Goal: Task Accomplishment & Management: Use online tool/utility

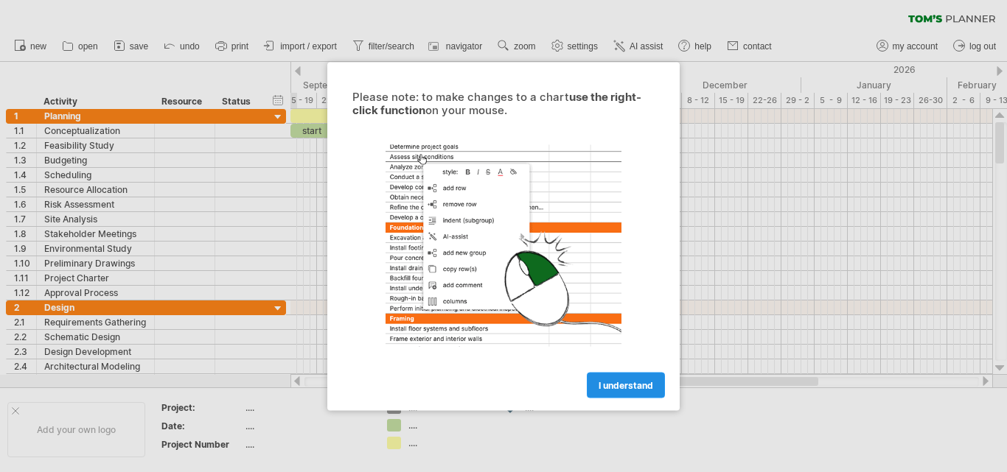
click at [643, 388] on span "I understand" at bounding box center [625, 384] width 55 height 11
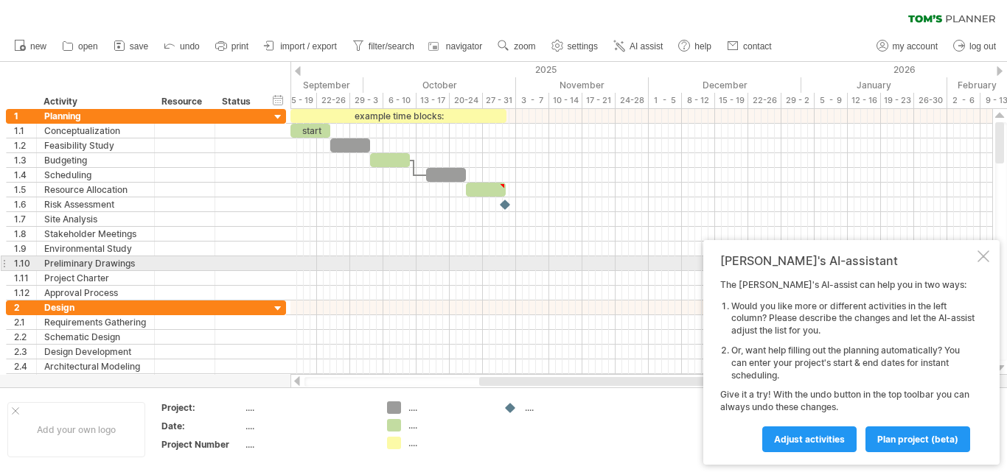
click at [987, 262] on div "[PERSON_NAME]'s AI-assistant The [PERSON_NAME]'s AI-assist can help you in two …" at bounding box center [851, 352] width 296 height 225
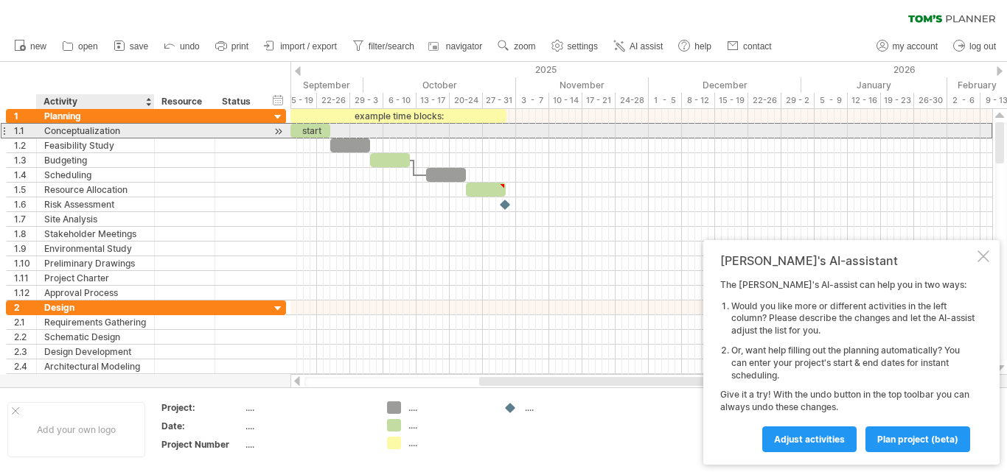
click at [114, 133] on div "Conceptualization" at bounding box center [95, 131] width 102 height 14
click at [0, 0] on input "**********" at bounding box center [0, 0] width 0 height 0
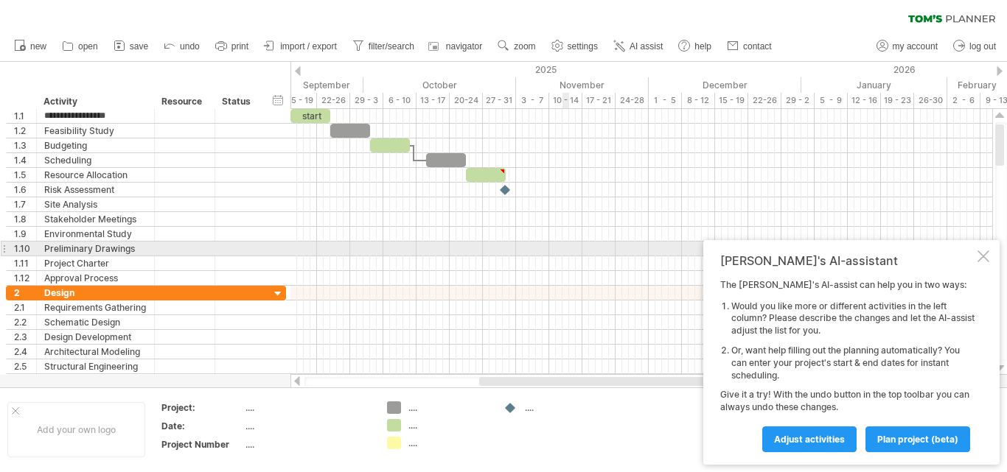
click at [980, 253] on div at bounding box center [983, 257] width 12 height 12
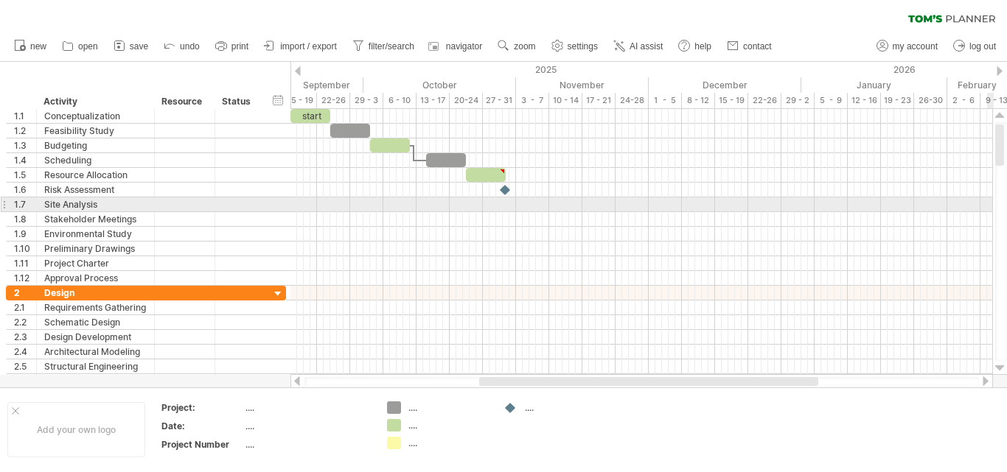
drag, startPoint x: 1006, startPoint y: 136, endPoint x: 998, endPoint y: 206, distance: 70.5
click at [998, 206] on div at bounding box center [1001, 241] width 12 height 239
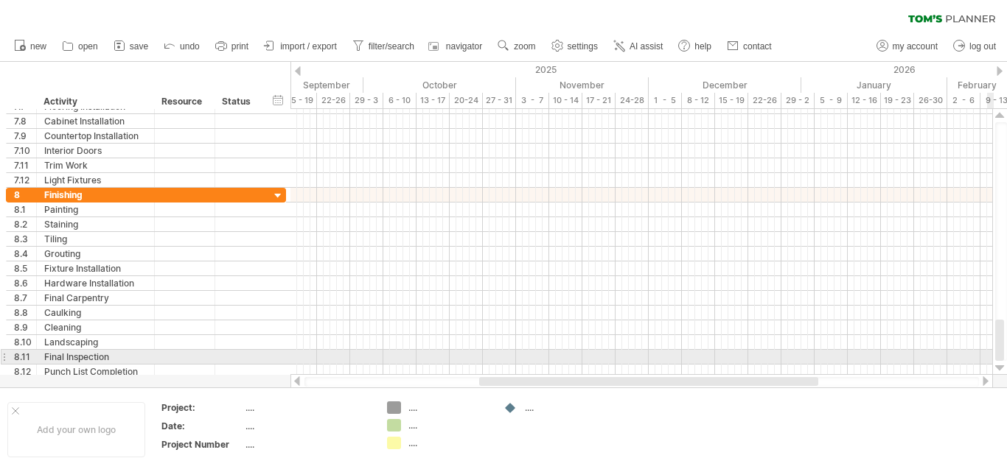
drag, startPoint x: 998, startPoint y: 141, endPoint x: 1005, endPoint y: 363, distance: 222.6
click at [1005, 363] on div at bounding box center [999, 242] width 15 height 266
drag, startPoint x: 1001, startPoint y: 323, endPoint x: 1005, endPoint y: 347, distance: 23.9
click at [1006, 349] on div at bounding box center [1001, 241] width 12 height 239
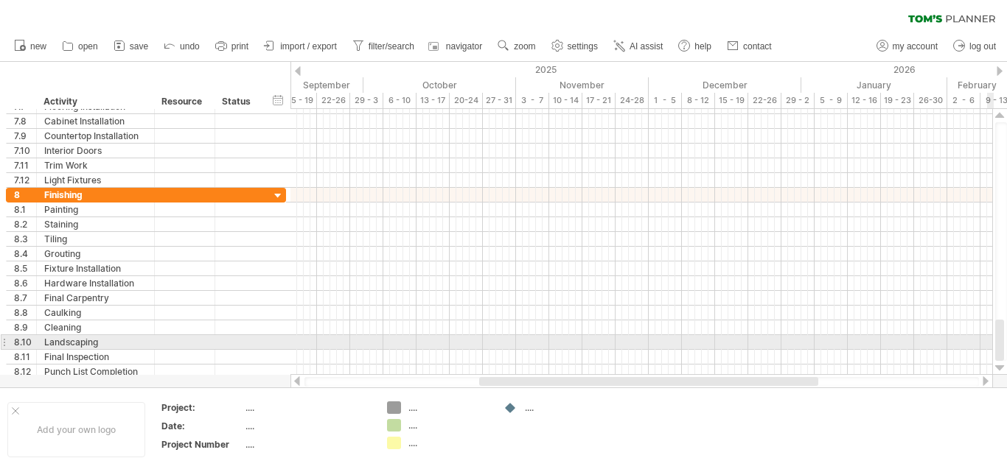
drag, startPoint x: 1005, startPoint y: 347, endPoint x: 1003, endPoint y: 334, distance: 13.4
click at [1004, 335] on div at bounding box center [1001, 241] width 12 height 239
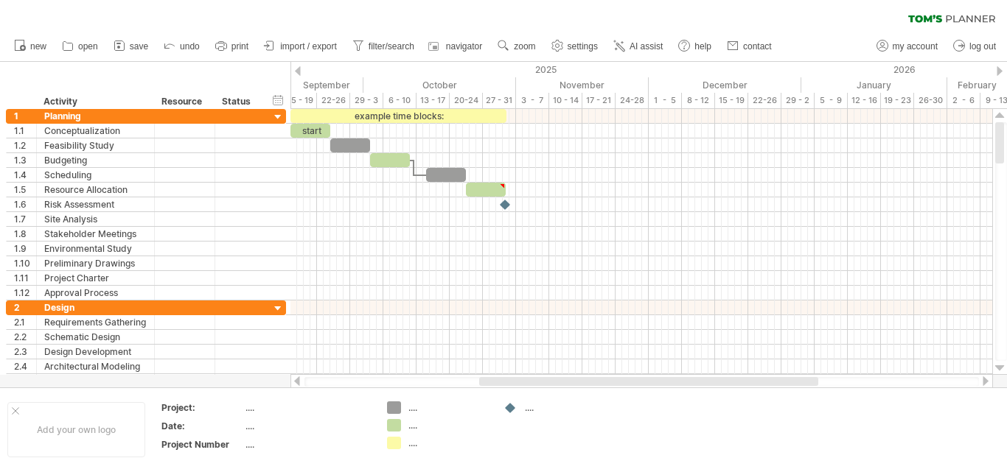
drag, startPoint x: 1001, startPoint y: 336, endPoint x: 1006, endPoint y: 99, distance: 236.6
click at [1006, 99] on div "Trying to reach [DOMAIN_NAME] Connected again... 0% clear filter new 1" at bounding box center [503, 236] width 1007 height 472
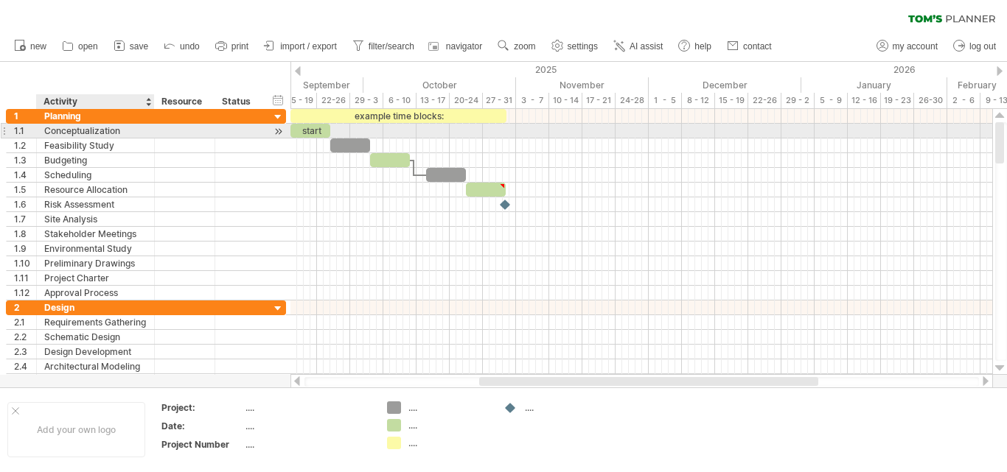
click at [95, 136] on div "Conceptualization" at bounding box center [95, 131] width 102 height 14
click at [185, 132] on div at bounding box center [184, 131] width 45 height 14
click at [185, 132] on input "text" at bounding box center [184, 131] width 45 height 14
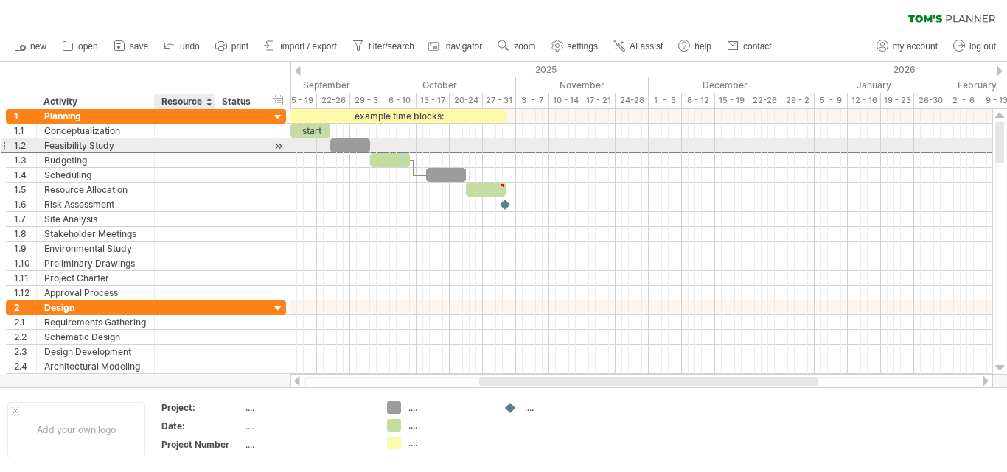
click at [193, 148] on div at bounding box center [184, 146] width 45 height 14
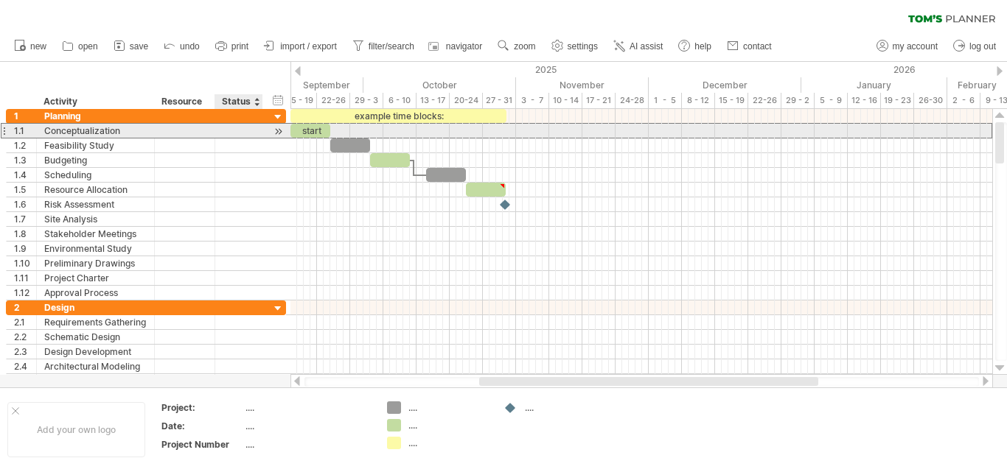
click at [270, 134] on div "**********" at bounding box center [146, 130] width 280 height 15
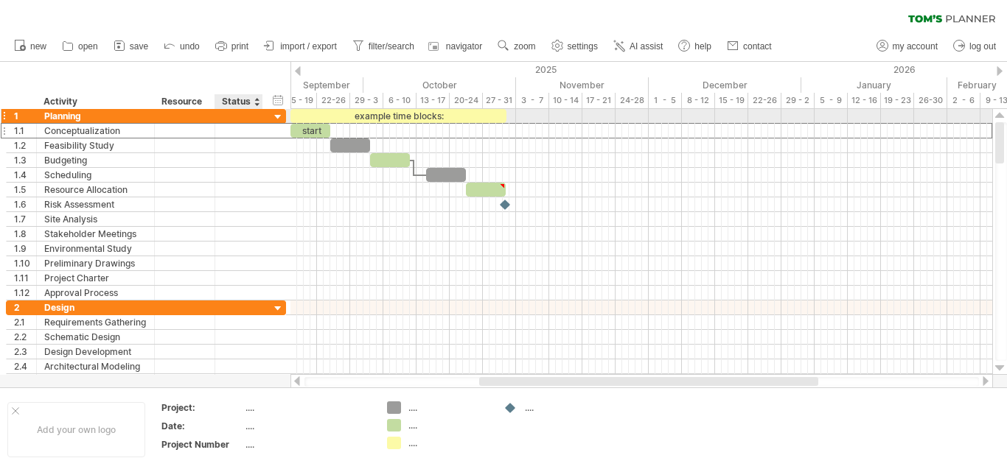
click at [275, 117] on div at bounding box center [278, 118] width 14 height 14
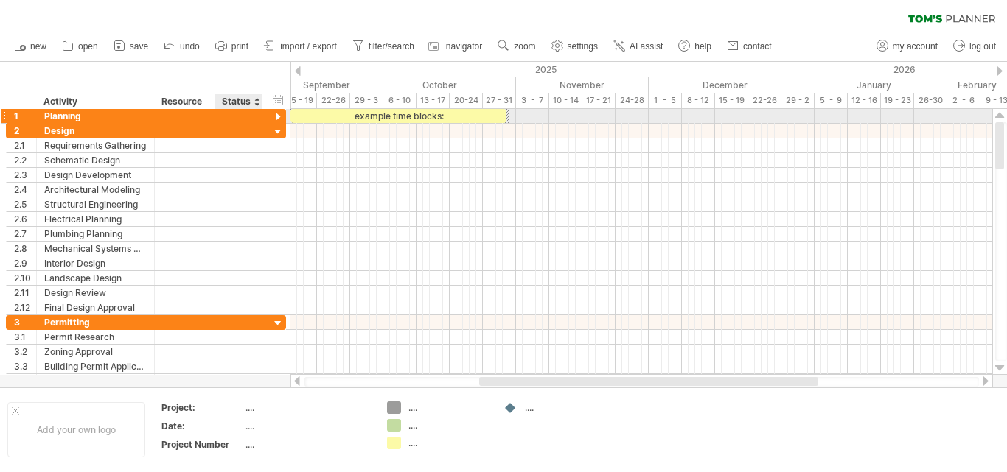
click at [275, 117] on div at bounding box center [278, 118] width 14 height 14
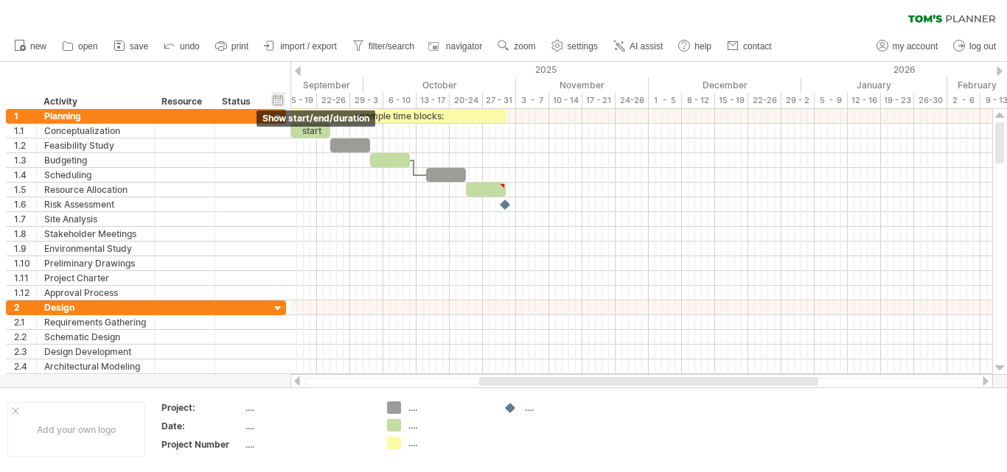
click at [279, 98] on div "hide start/end/duration show start/end/duration" at bounding box center [278, 99] width 14 height 15
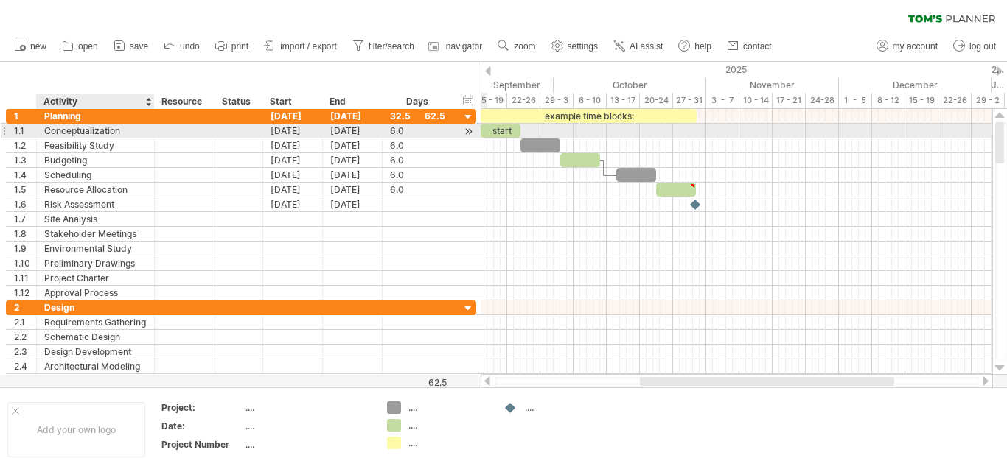
click at [122, 132] on div "Conceptualization" at bounding box center [95, 131] width 102 height 14
click at [122, 132] on input "**********" at bounding box center [95, 131] width 102 height 14
paste input "**********"
type input "**********"
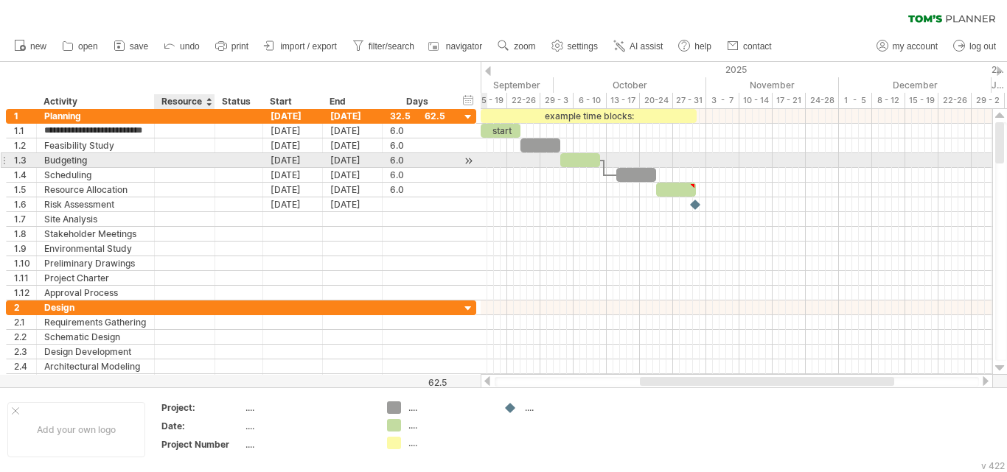
click at [211, 167] on div "1.3 ********* Budgeting [DATE] [DATE] 6.0 6.0" at bounding box center [241, 160] width 470 height 15
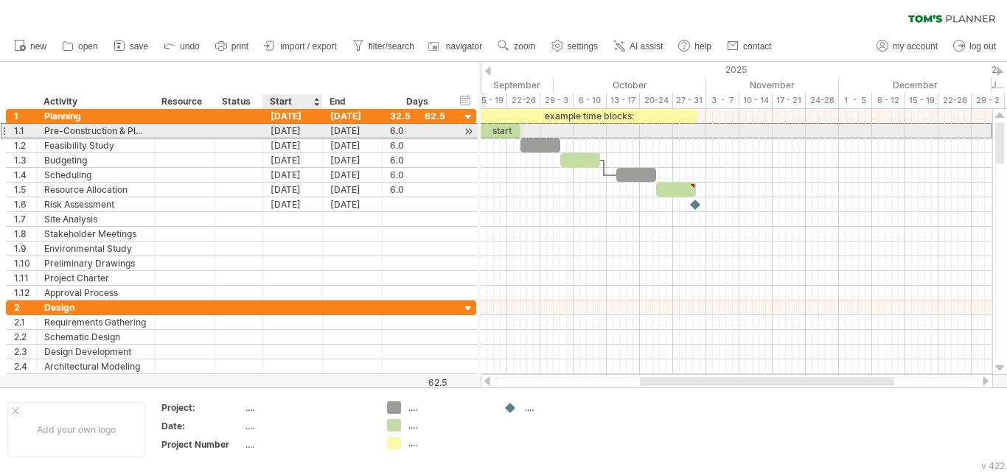
click at [305, 134] on div "[DATE]" at bounding box center [293, 131] width 60 height 14
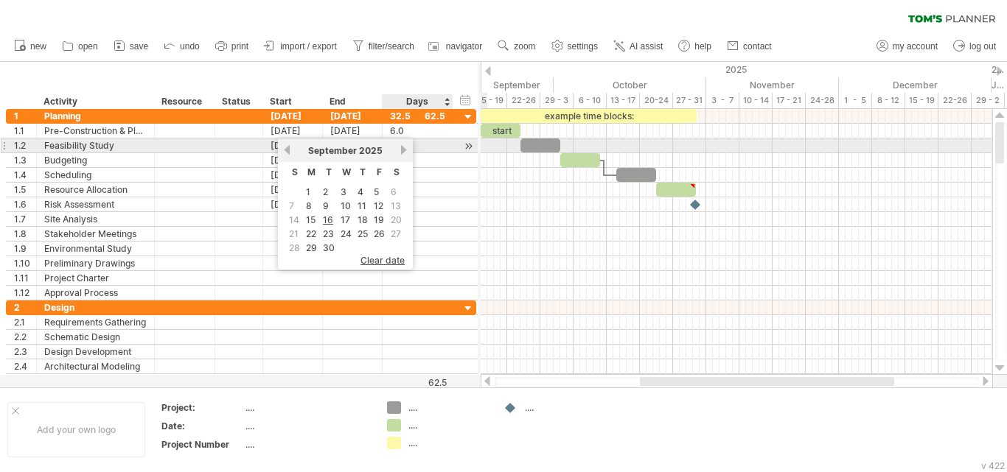
click at [401, 147] on link "next" at bounding box center [403, 149] width 11 height 11
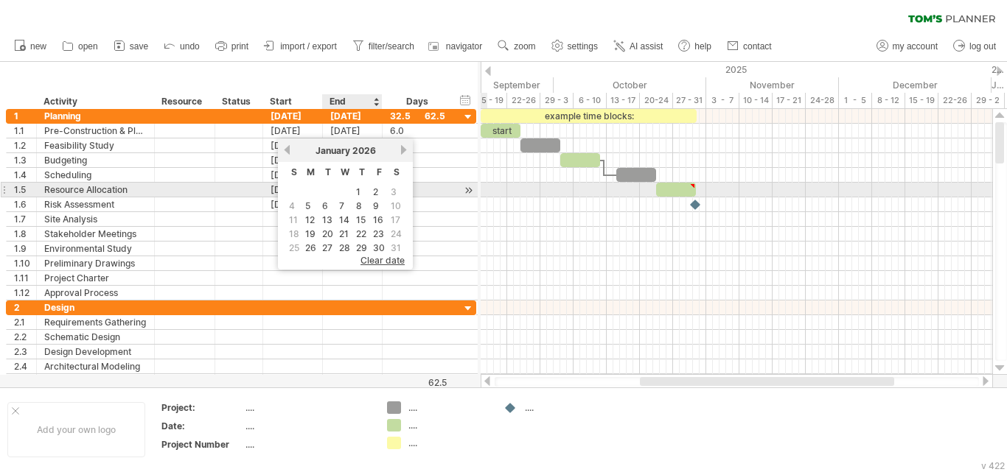
click at [358, 191] on link "1" at bounding box center [357, 192] width 7 height 14
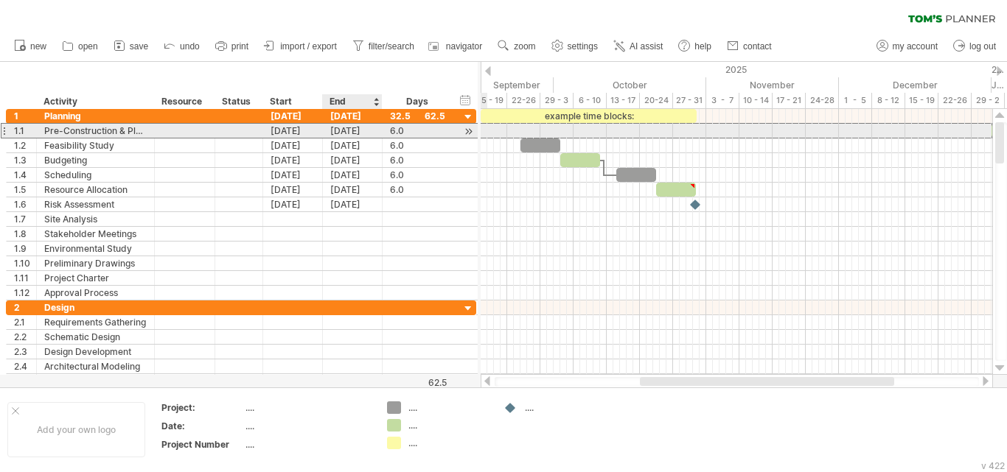
click at [349, 128] on div "[DATE]" at bounding box center [353, 131] width 60 height 14
click at [349, 129] on div "[DATE]" at bounding box center [353, 131] width 60 height 14
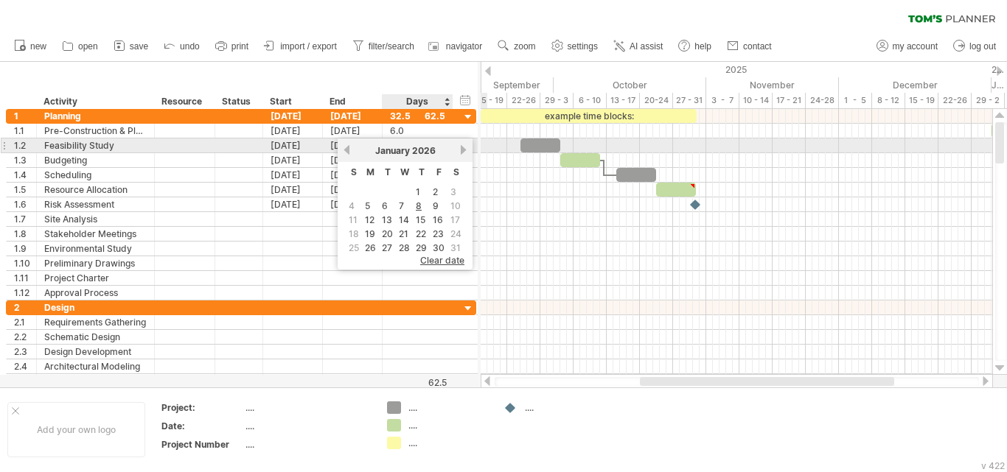
click at [461, 150] on link "next" at bounding box center [463, 149] width 11 height 11
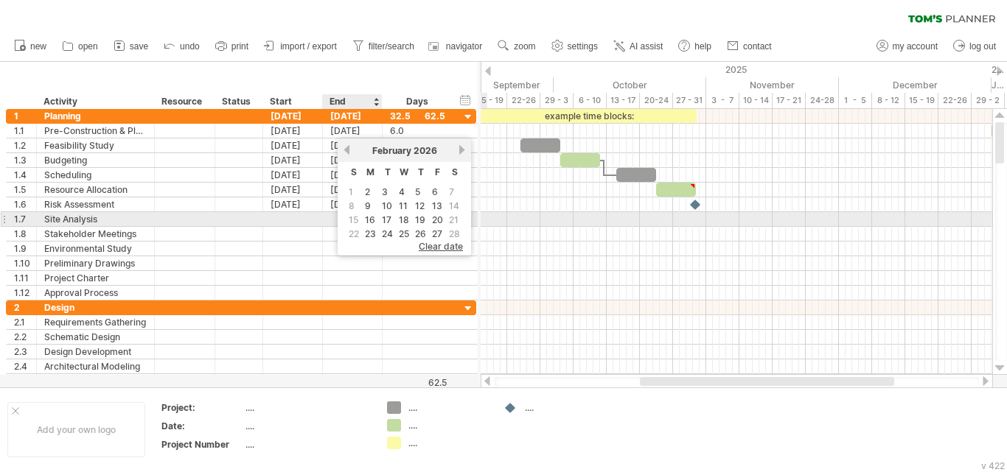
click at [355, 222] on span "15" at bounding box center [353, 220] width 13 height 14
click at [369, 216] on link "16" at bounding box center [369, 220] width 13 height 14
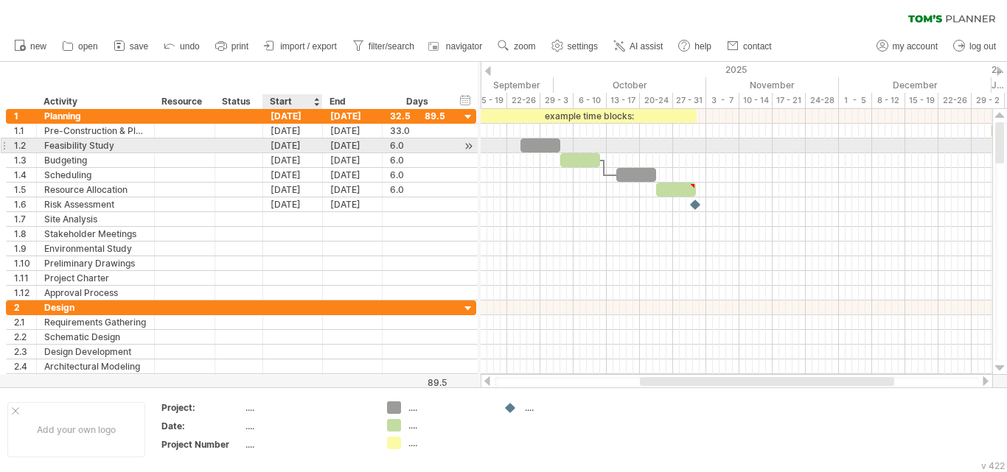
click at [307, 145] on div "[DATE]" at bounding box center [293, 146] width 60 height 14
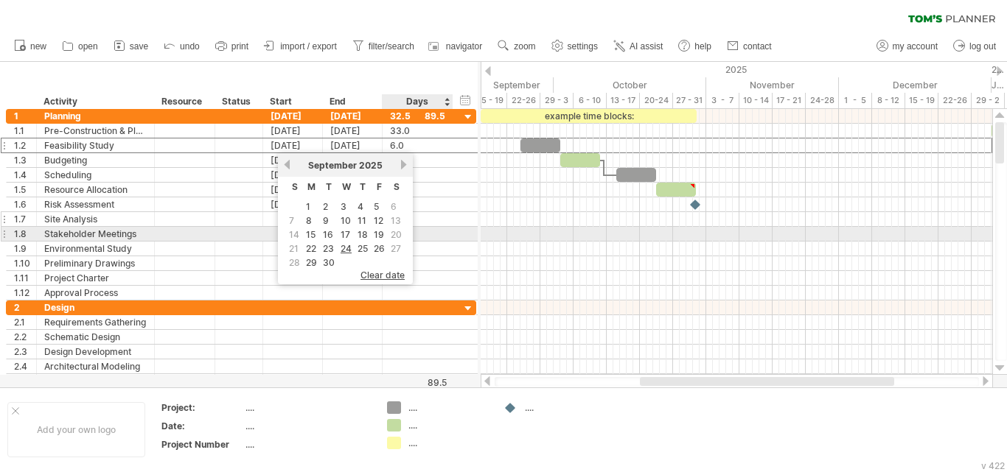
click at [469, 220] on div "**********" at bounding box center [241, 219] width 470 height 15
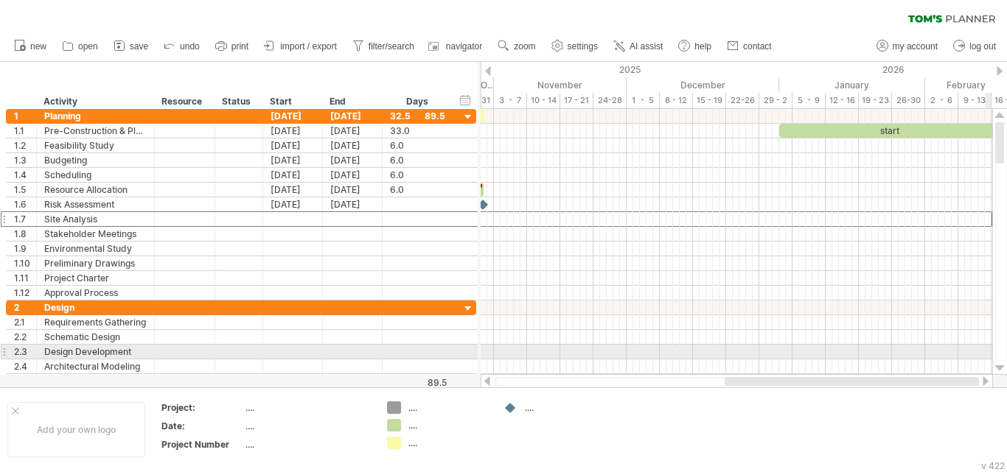
drag, startPoint x: 819, startPoint y: 379, endPoint x: 1006, endPoint y: 352, distance: 189.0
click at [1006, 352] on div at bounding box center [743, 249] width 526 height 280
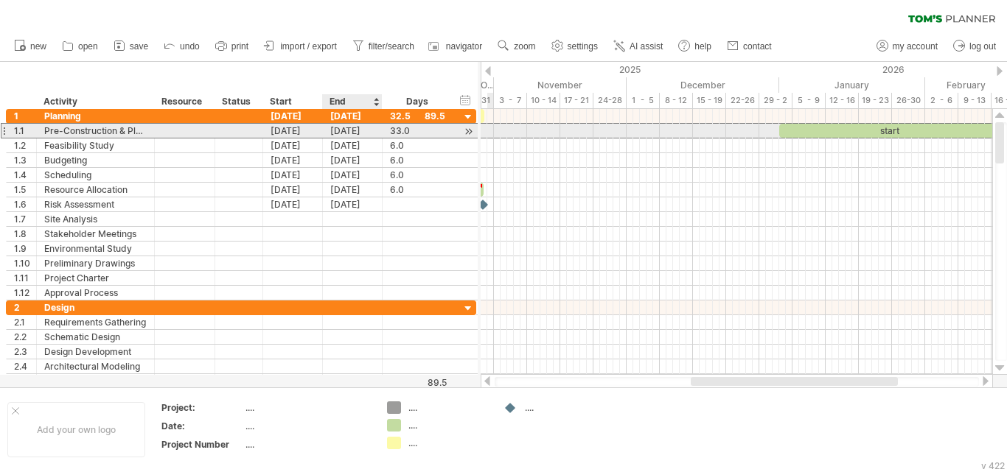
drag, startPoint x: 321, startPoint y: 136, endPoint x: 367, endPoint y: 136, distance: 45.7
click at [367, 136] on div "**********" at bounding box center [241, 130] width 470 height 15
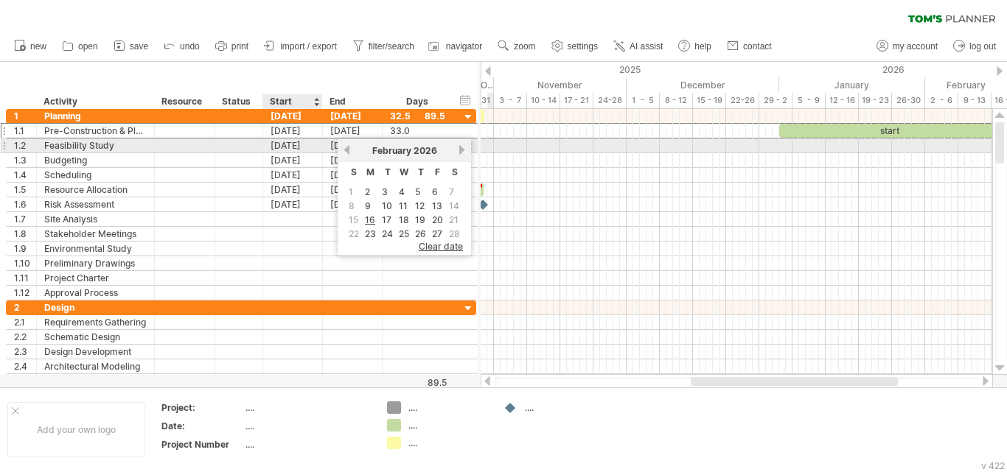
click at [287, 144] on div "[DATE]" at bounding box center [293, 146] width 60 height 14
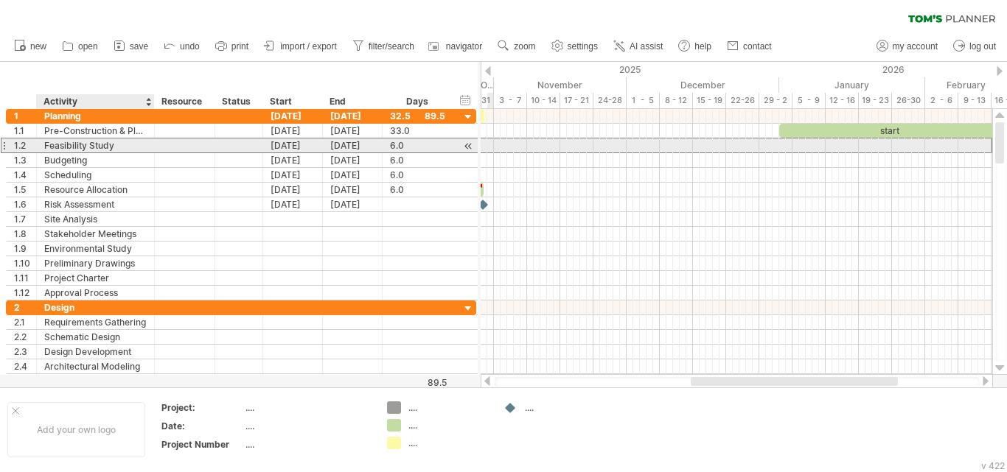
click at [101, 146] on div "Feasibility Study" at bounding box center [95, 146] width 102 height 14
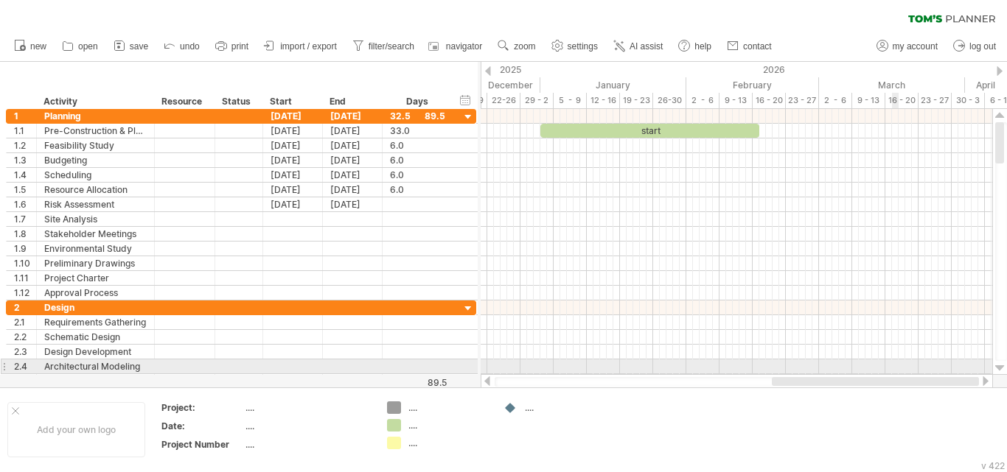
drag, startPoint x: 750, startPoint y: 380, endPoint x: 894, endPoint y: 370, distance: 144.1
click at [894, 370] on div "Trying to reach [DOMAIN_NAME] Connected again... 0% clear filter new 1" at bounding box center [503, 236] width 1007 height 472
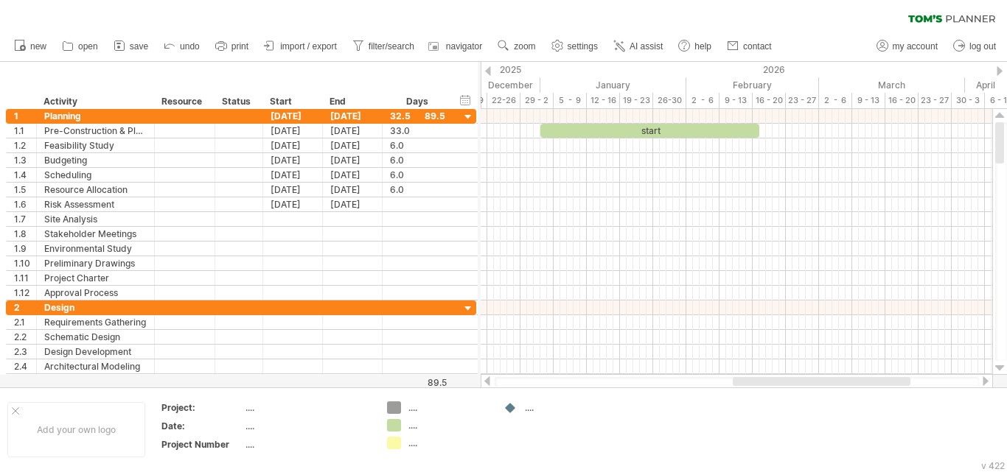
click at [990, 382] on div at bounding box center [985, 382] width 12 height 10
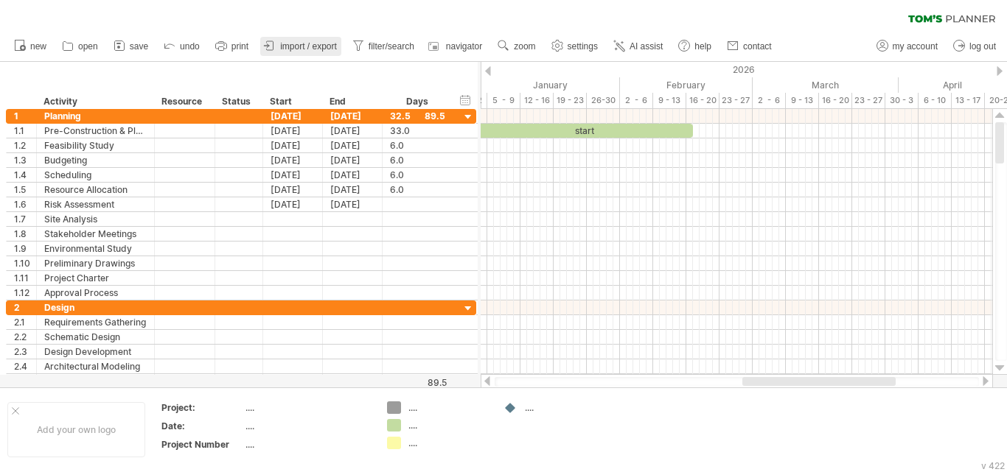
click at [311, 49] on span "import / export" at bounding box center [308, 46] width 57 height 10
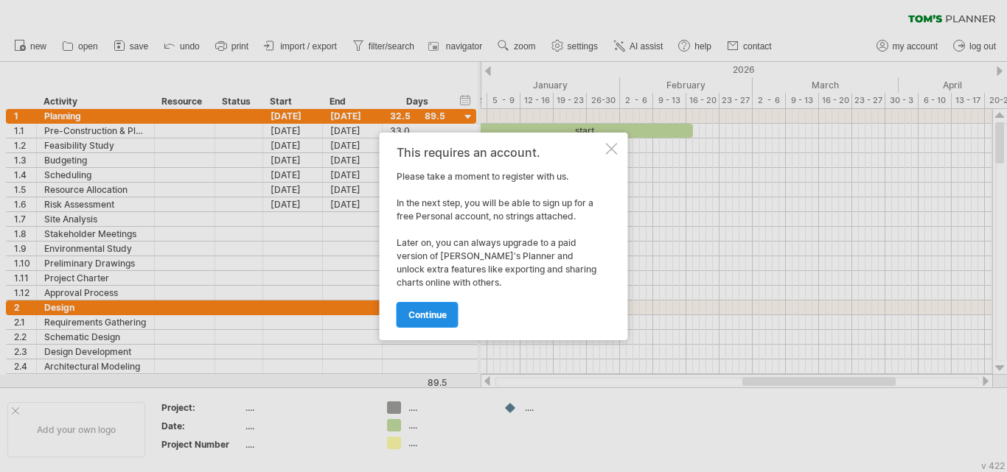
click at [424, 315] on span "continue" at bounding box center [427, 314] width 38 height 11
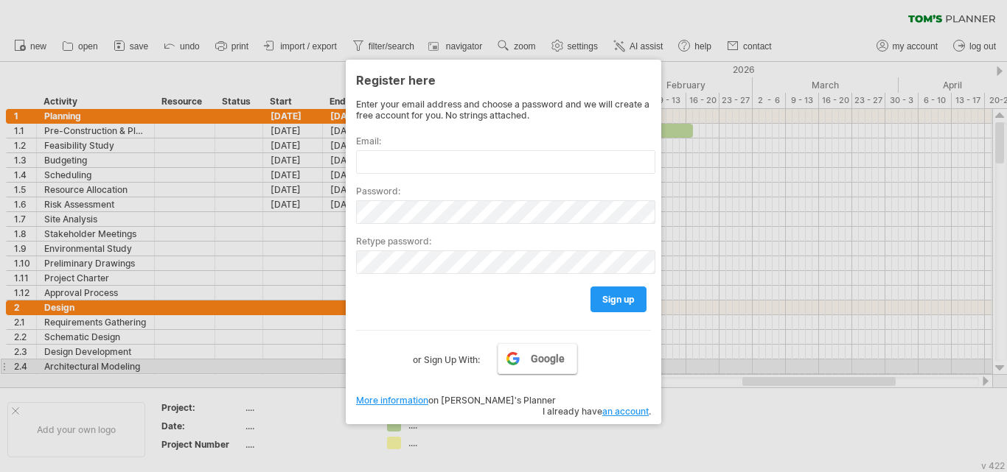
click at [536, 361] on span "Google" at bounding box center [548, 359] width 34 height 12
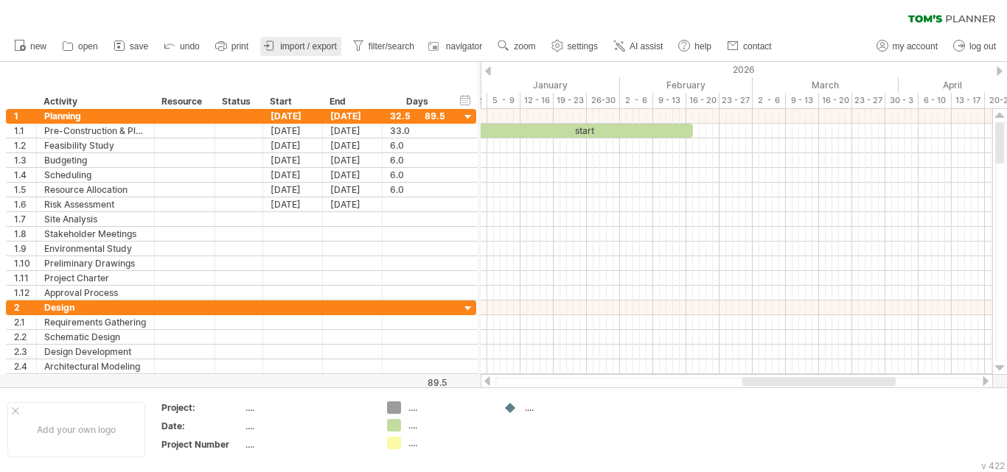
click at [302, 49] on span "import / export" at bounding box center [308, 46] width 57 height 10
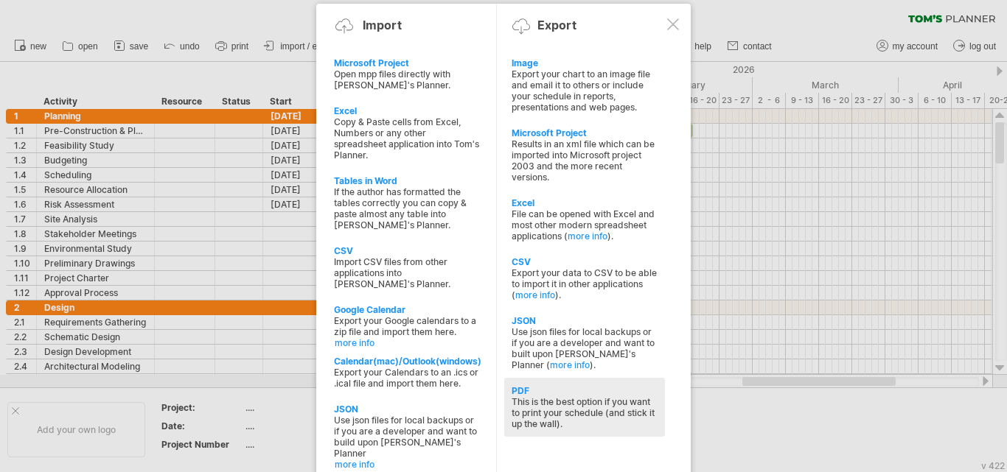
click at [634, 392] on div "PDF" at bounding box center [584, 390] width 146 height 11
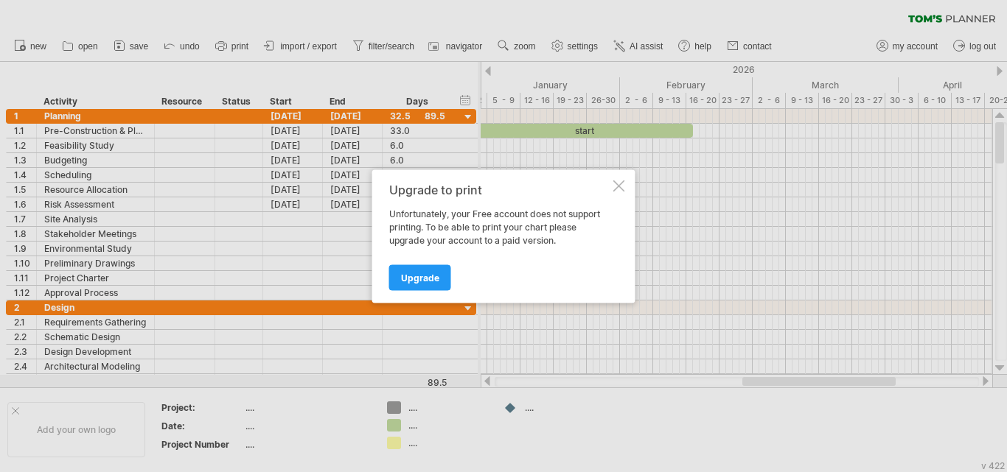
click at [623, 186] on div at bounding box center [619, 186] width 12 height 12
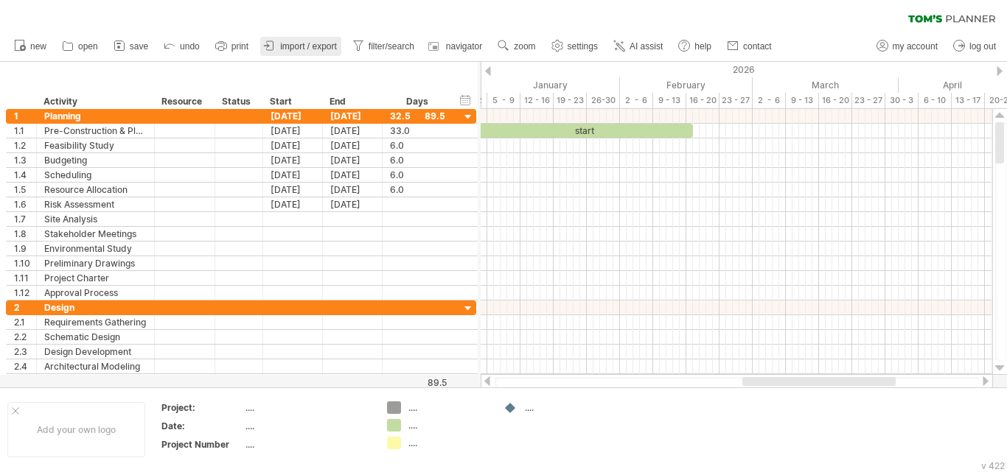
click at [319, 47] on span "import / export" at bounding box center [308, 46] width 57 height 10
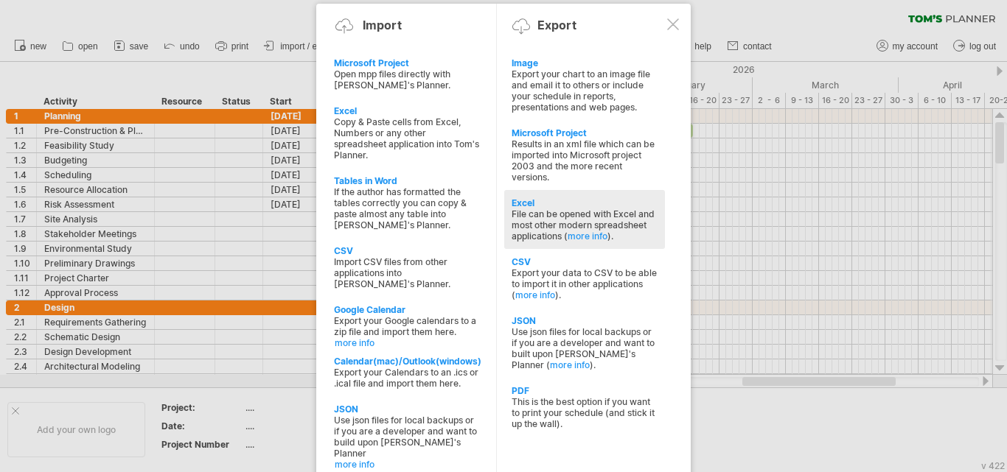
click at [561, 209] on div "File can be opened with Excel and most other modern spreadsheet applications ( …" at bounding box center [584, 225] width 146 height 33
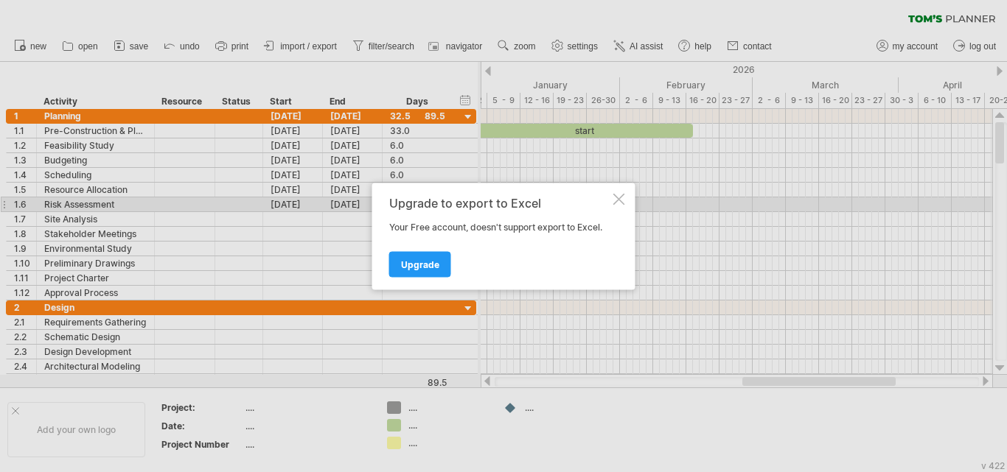
click at [620, 200] on div at bounding box center [619, 199] width 12 height 12
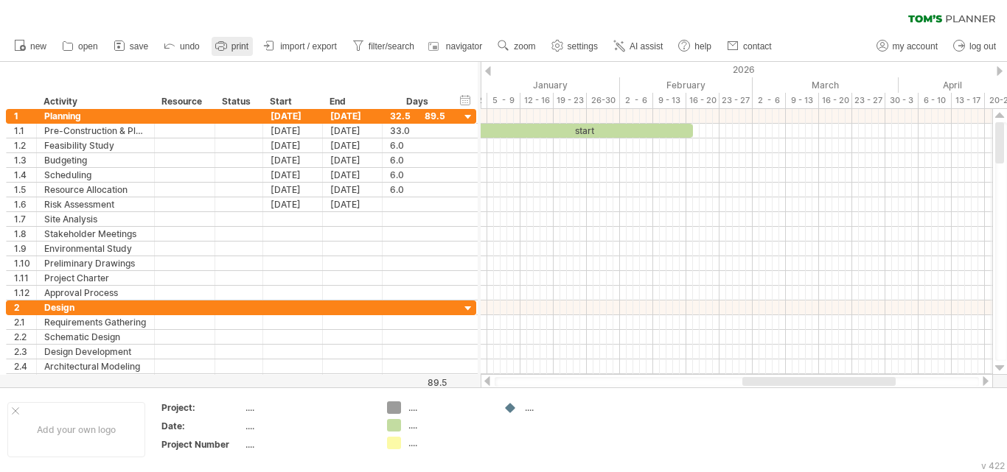
click at [236, 48] on span "print" at bounding box center [239, 46] width 17 height 10
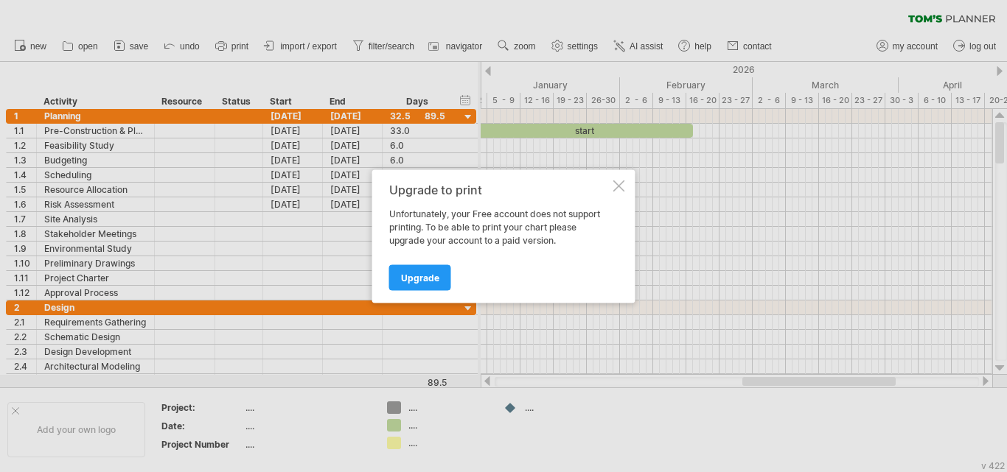
click at [623, 185] on div at bounding box center [619, 186] width 12 height 12
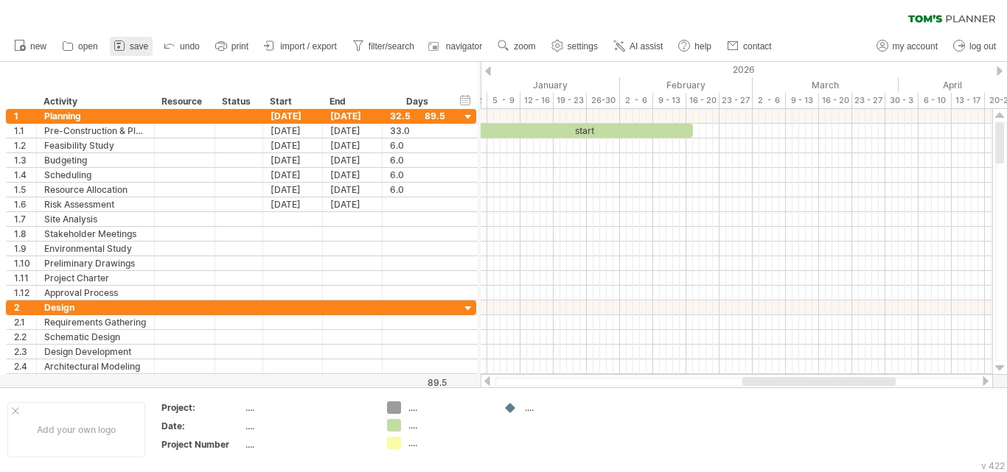
click at [136, 46] on span "save" at bounding box center [139, 46] width 18 height 10
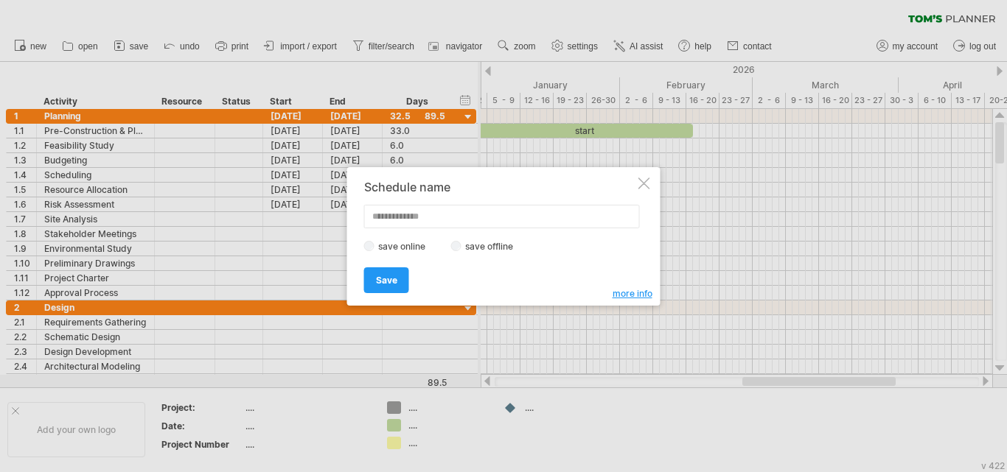
click at [497, 249] on label "save offline" at bounding box center [493, 246] width 64 height 11
click at [407, 222] on input "text" at bounding box center [502, 217] width 276 height 24
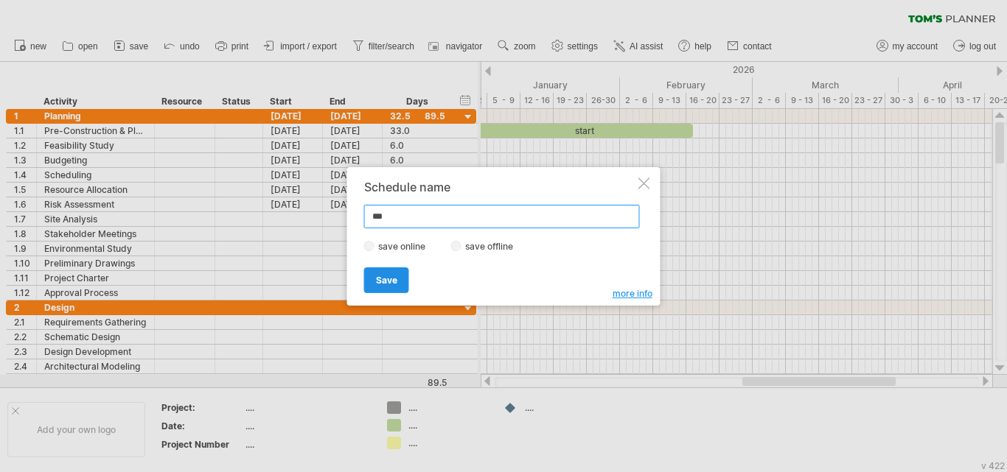
type input "***"
click at [393, 276] on span "Save" at bounding box center [386, 280] width 21 height 11
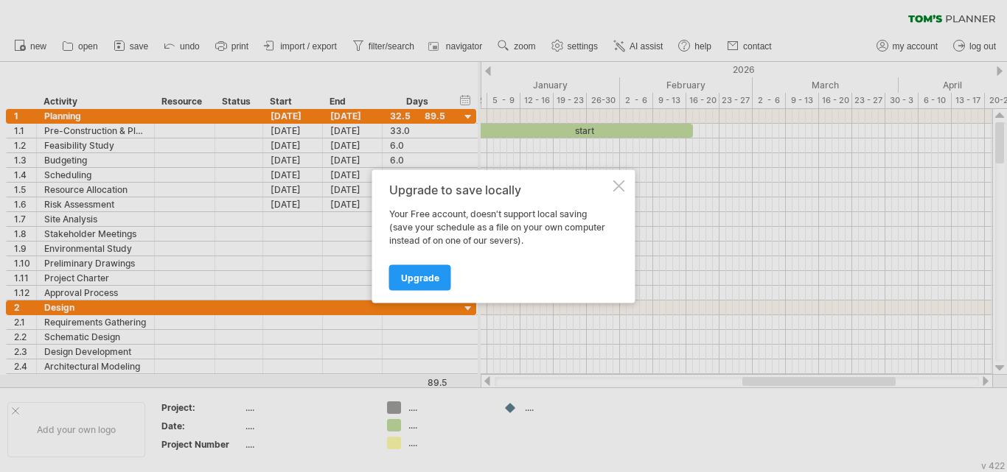
click at [623, 180] on div at bounding box center [619, 186] width 12 height 12
